Goal: Check status

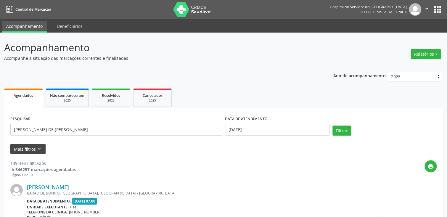
type input "[PERSON_NAME] DE [PERSON_NAME]"
click at [29, 149] on button "Mais filtros keyboard_arrow_down" at bounding box center [27, 149] width 35 height 10
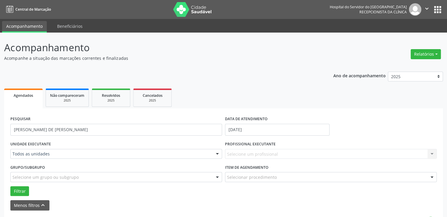
click at [216, 153] on div at bounding box center [217, 154] width 9 height 10
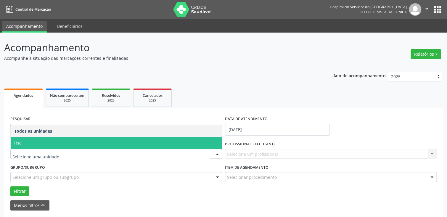
click at [193, 140] on span "Hse" at bounding box center [116, 143] width 211 height 12
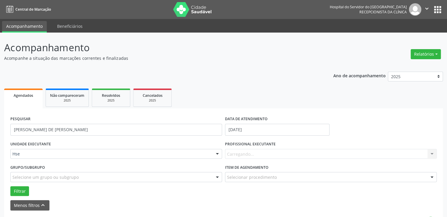
click at [218, 153] on div at bounding box center [217, 154] width 9 height 10
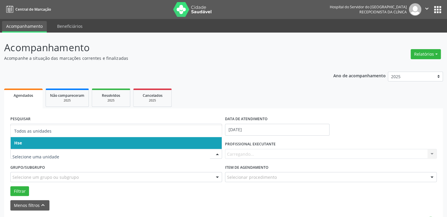
click at [210, 143] on span "Hse" at bounding box center [116, 143] width 211 height 12
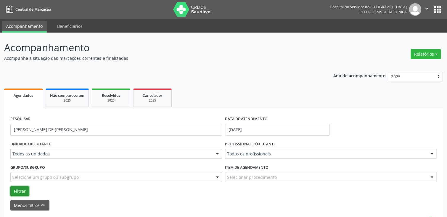
click at [18, 190] on button "Filtrar" at bounding box center [19, 191] width 19 height 10
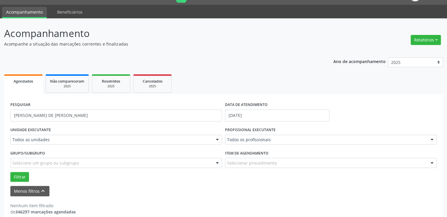
scroll to position [22, 0]
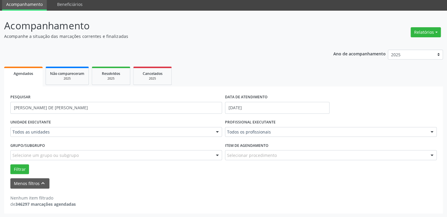
click at [432, 153] on div at bounding box center [432, 155] width 9 height 10
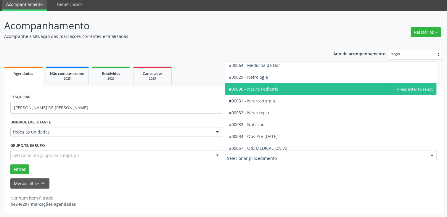
scroll to position [533, 0]
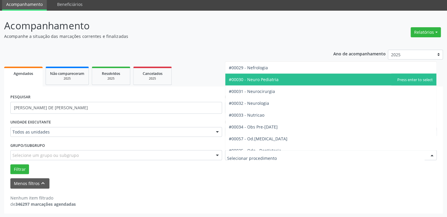
click at [285, 79] on span "#00030 - Neuro Pediatria" at bounding box center [330, 79] width 211 height 12
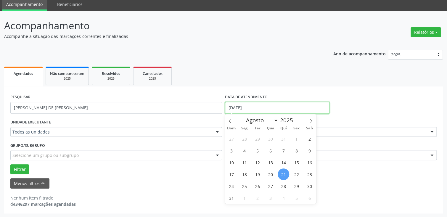
click at [248, 105] on input "[DATE]" at bounding box center [277, 108] width 105 height 12
click at [270, 176] on span "20" at bounding box center [271, 174] width 12 height 12
type input "[DATE]"
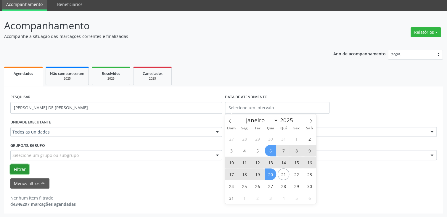
click at [20, 168] on button "Filtrar" at bounding box center [19, 169] width 19 height 10
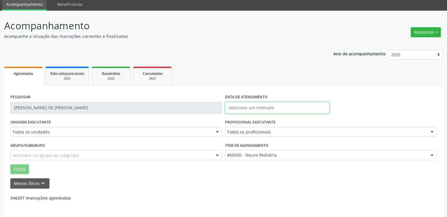
click at [284, 105] on input "text" at bounding box center [277, 108] width 105 height 12
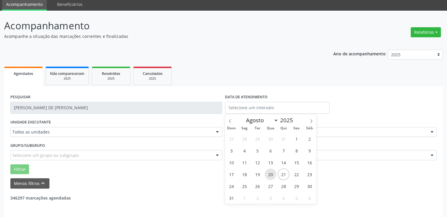
click at [272, 176] on span "20" at bounding box center [271, 174] width 12 height 12
type input "[DATE]"
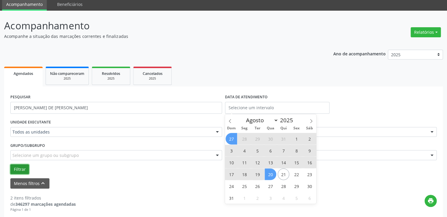
click at [16, 170] on button "Filtrar" at bounding box center [19, 169] width 19 height 10
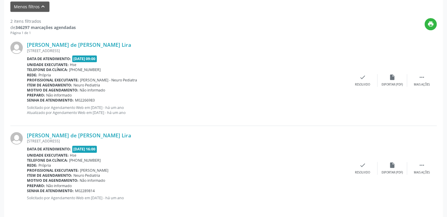
scroll to position [202, 0]
